Goal: Communication & Community: Connect with others

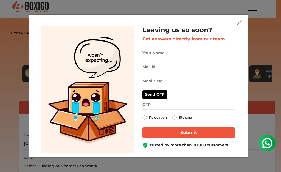
click at [245, 18] on div "Leaving us so soon? Get answers directly from our team.. Relocation Storage" at bounding box center [138, 86] width 219 height 143
click at [157, 96] on button "Send OTP" at bounding box center [155, 94] width 25 height 9
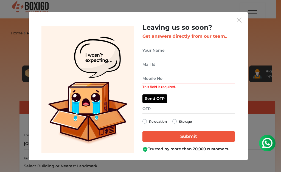
click at [154, 51] on input "get free quote dialog" at bounding box center [189, 51] width 93 height 10
click at [244, 20] on div "Leaving us so soon? Get answers directly from our team.. This field is required." at bounding box center [138, 86] width 219 height 148
click at [240, 20] on img "get free quote dialog" at bounding box center [239, 20] width 5 height 5
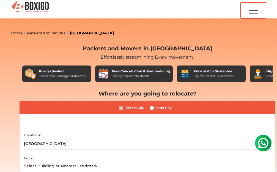
click at [255, 10] on img "button" at bounding box center [252, 10] width 11 height 15
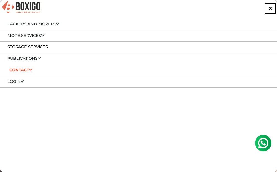
click at [265, 152] on html at bounding box center [263, 143] width 22 height 22
click at [262, 145] on img at bounding box center [262, 142] width 11 height 11
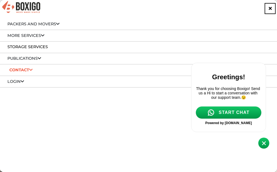
click at [262, 145] on span at bounding box center [263, 142] width 11 height 11
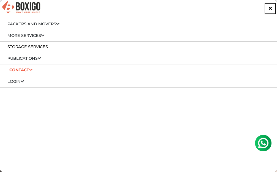
click at [258, 145] on img at bounding box center [262, 142] width 11 height 11
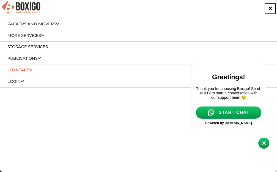
click at [258, 145] on div at bounding box center [230, 142] width 78 height 11
click at [223, 119] on link "START CHAT" at bounding box center [228, 112] width 66 height 13
